Goal: Task Accomplishment & Management: Manage account settings

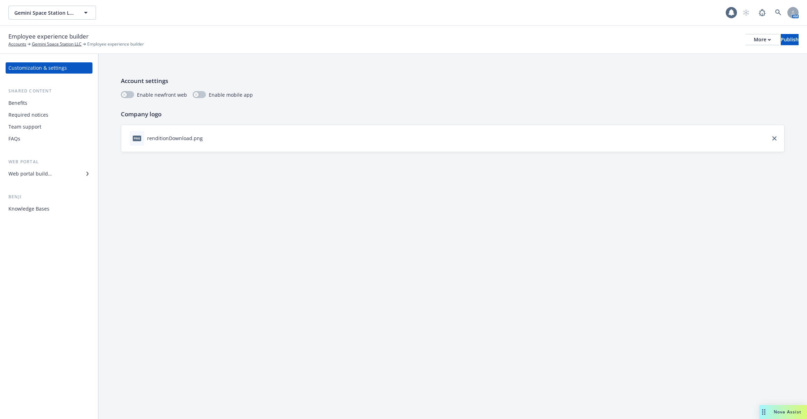
click at [54, 109] on div "Required notices" at bounding box center [48, 114] width 81 height 11
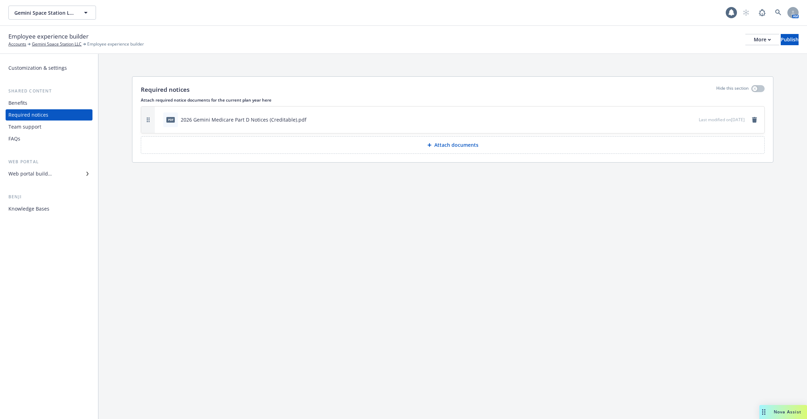
click at [45, 101] on div "Benefits" at bounding box center [48, 102] width 81 height 11
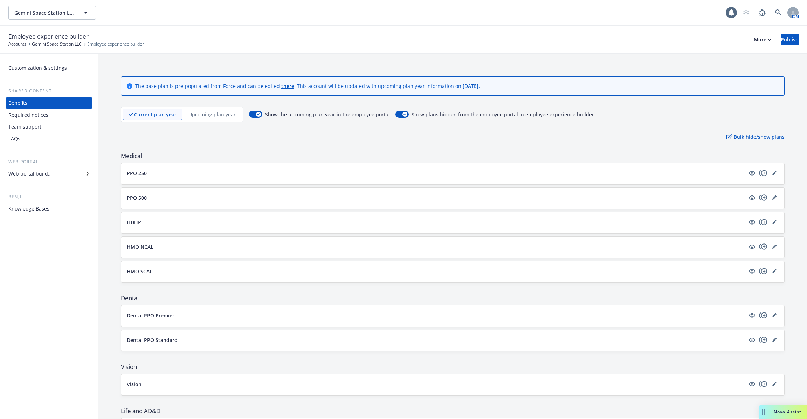
click at [259, 170] on button "PPO 250" at bounding box center [436, 173] width 619 height 7
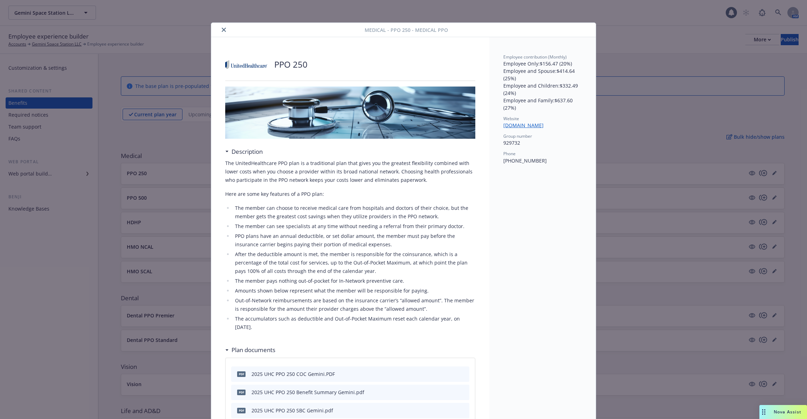
click at [175, 149] on div "Medical - PPO 250 - Medical PPO PPO 250 Description The UnitedHealthcare PPO pl…" at bounding box center [403, 209] width 807 height 419
click at [226, 29] on button "close" at bounding box center [224, 30] width 8 height 8
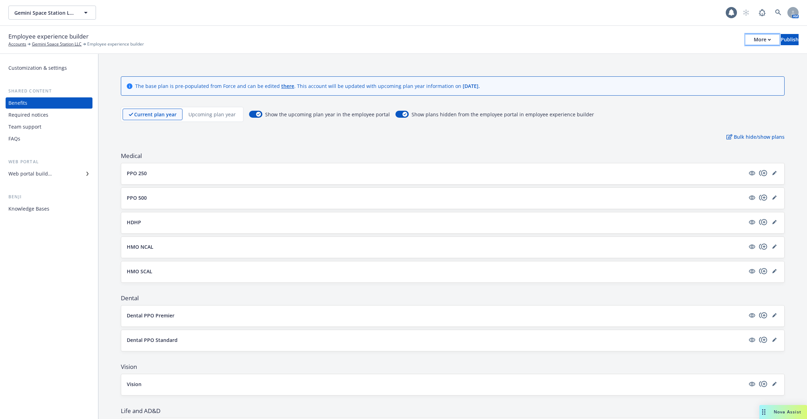
click at [746, 35] on button "More" at bounding box center [763, 39] width 34 height 11
click at [723, 65] on link "Copy portal link" at bounding box center [705, 69] width 104 height 14
